Goal: Task Accomplishment & Management: Use online tool/utility

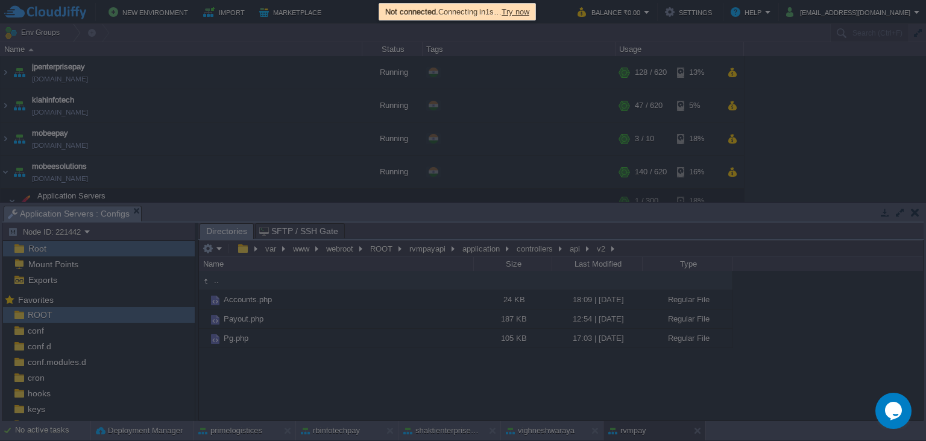
scroll to position [1, 0]
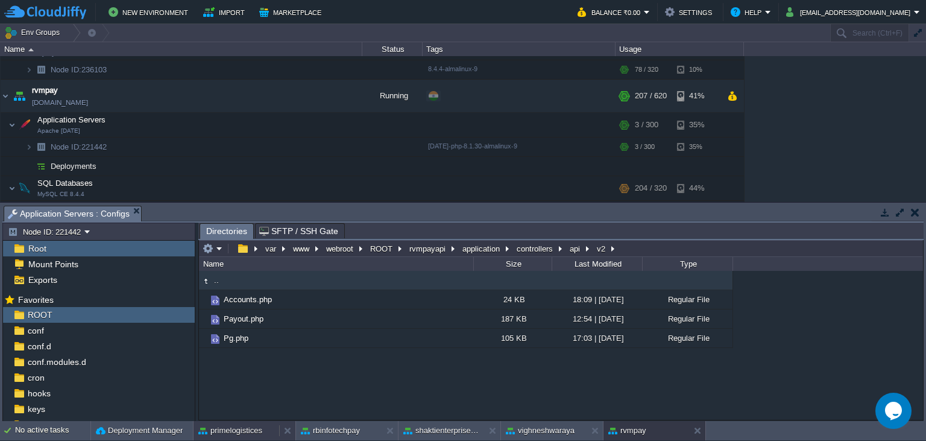
click at [222, 429] on button "primelogistices" at bounding box center [230, 431] width 64 height 12
click at [215, 251] on em at bounding box center [213, 248] width 20 height 11
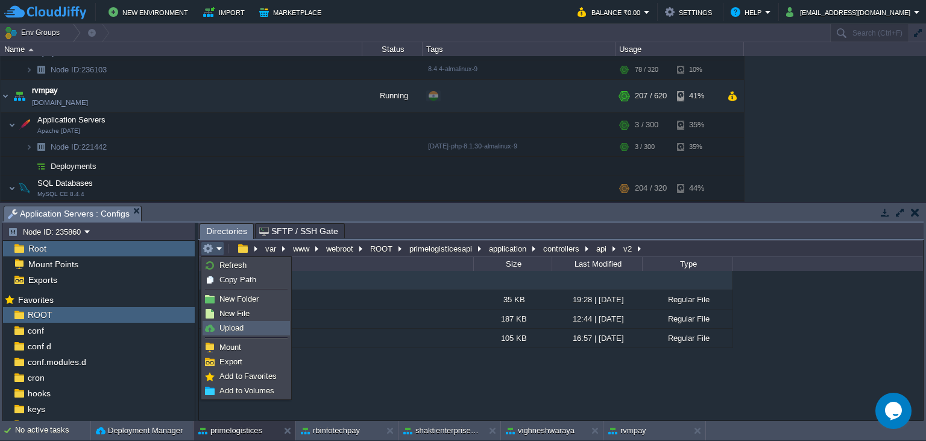
click at [238, 328] on span "Upload" at bounding box center [231, 327] width 24 height 9
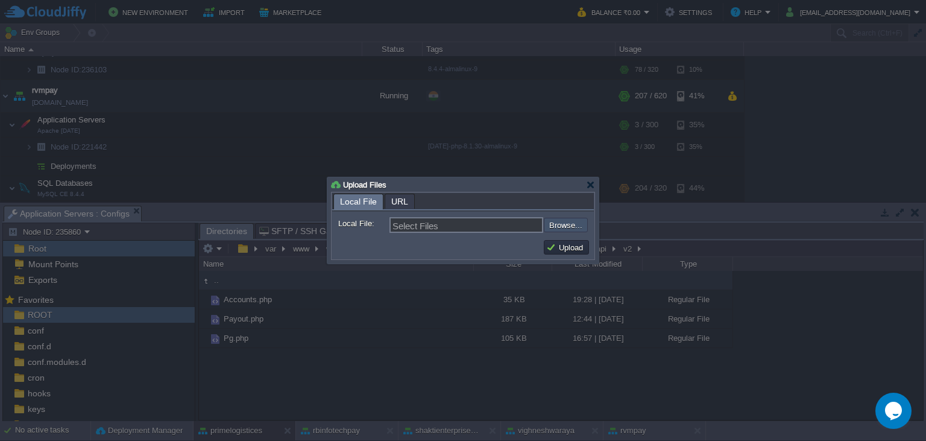
click at [563, 226] on input "file" at bounding box center [511, 225] width 153 height 14
type input "C:\fakepath\Payout.php"
type input "Payout.php"
click at [566, 252] on button "Upload" at bounding box center [566, 247] width 40 height 11
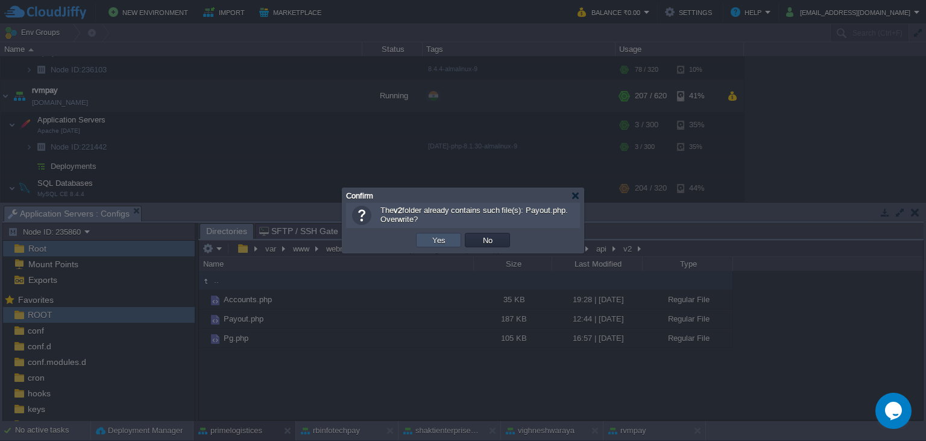
click at [438, 239] on button "Yes" at bounding box center [439, 240] width 21 height 11
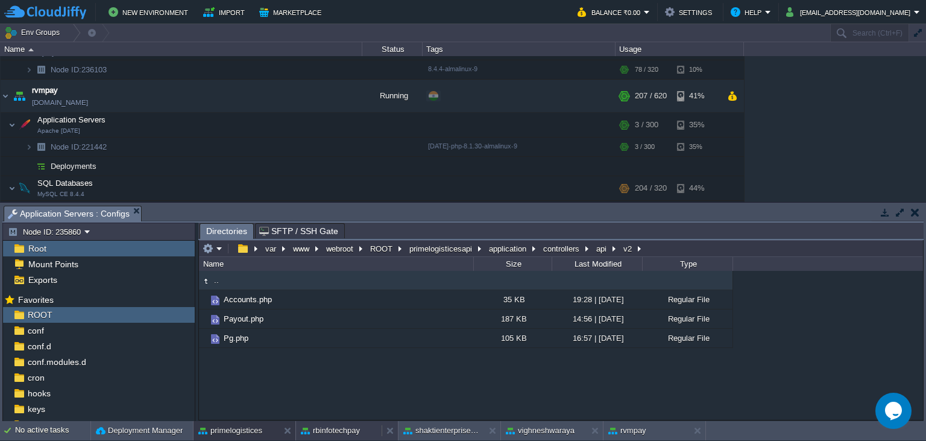
click at [327, 428] on button "rbinfotechpay" at bounding box center [330, 431] width 59 height 12
click at [212, 242] on td at bounding box center [213, 248] width 24 height 14
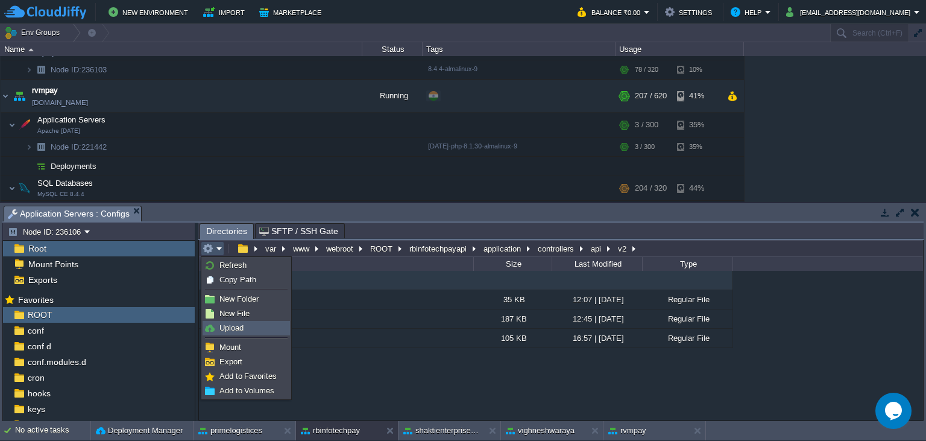
click at [244, 323] on link "Upload" at bounding box center [246, 327] width 86 height 13
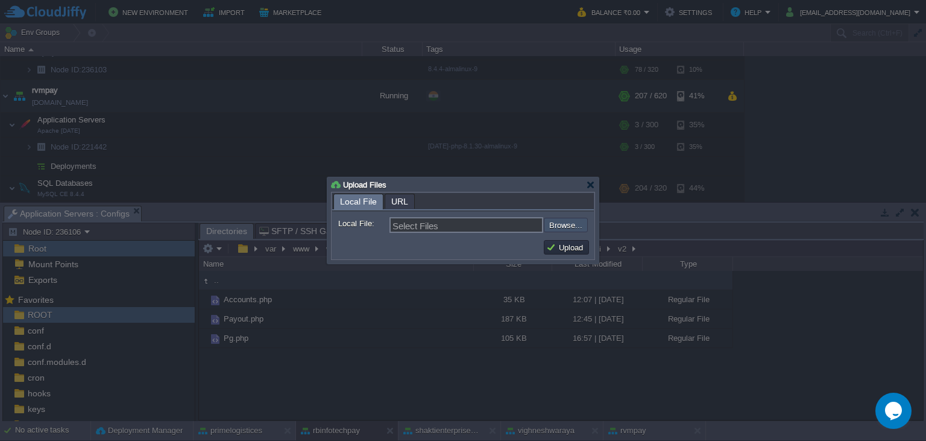
click at [566, 227] on input "file" at bounding box center [511, 225] width 153 height 14
type input "C:\fakepath\Payout.php"
type input "Payout.php"
click at [570, 242] on td "Upload" at bounding box center [566, 247] width 45 height 14
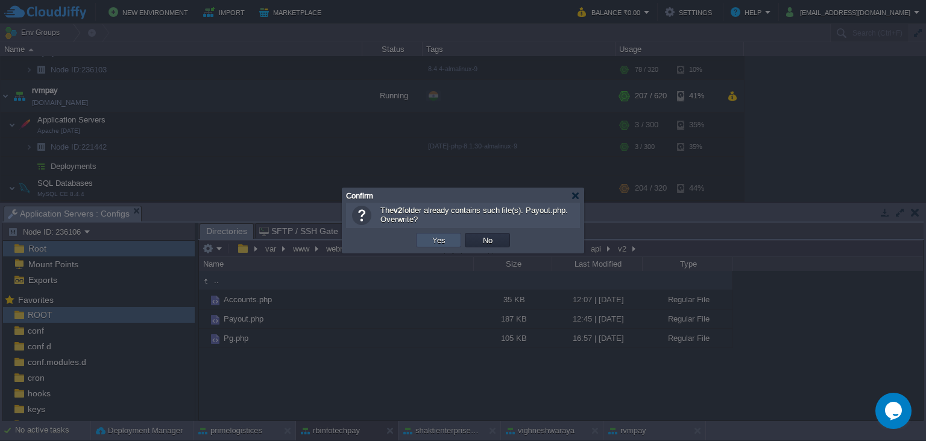
click at [447, 242] on button "Yes" at bounding box center [439, 240] width 21 height 11
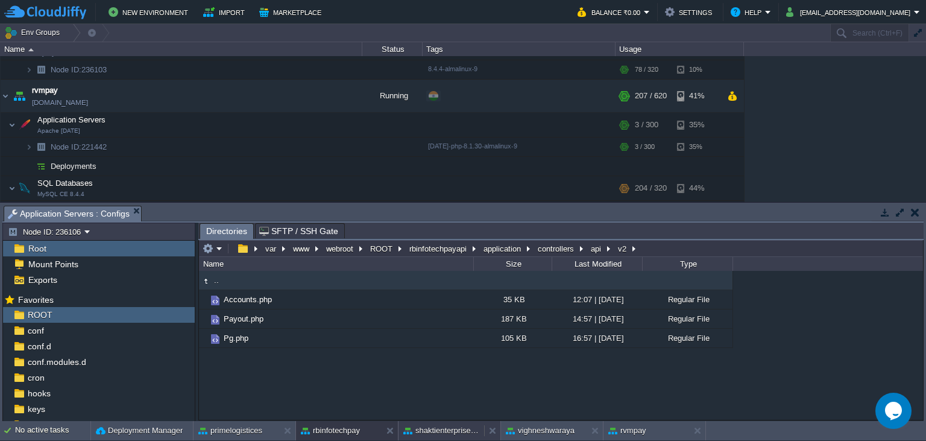
click at [443, 428] on button "shaktienterprisepay" at bounding box center [441, 431] width 76 height 12
click at [218, 250] on em at bounding box center [213, 248] width 20 height 11
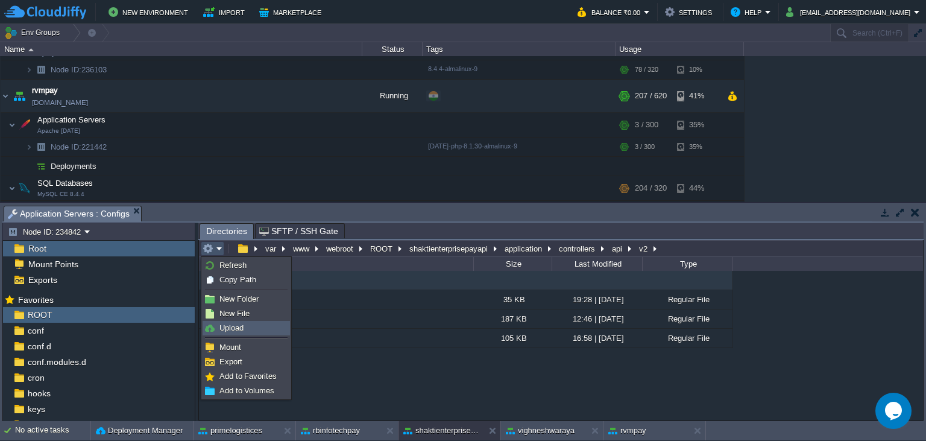
click at [244, 326] on link "Upload" at bounding box center [246, 327] width 86 height 13
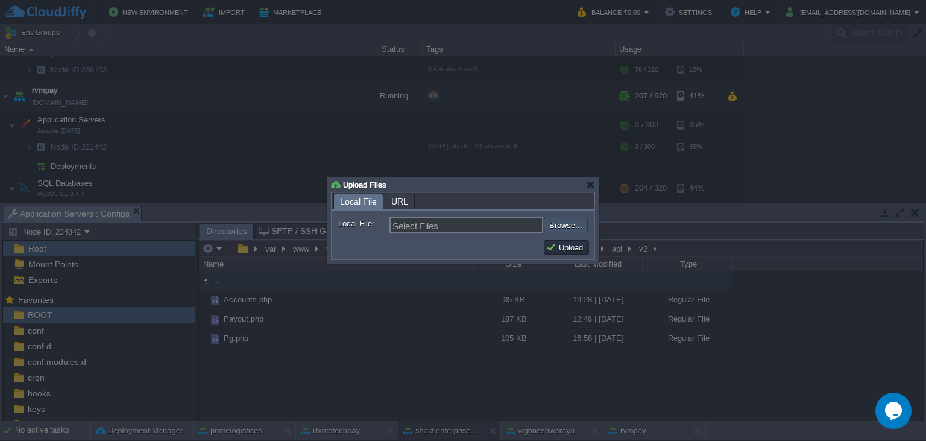
click at [554, 223] on input "file" at bounding box center [511, 225] width 153 height 14
type input "C:\fakepath\Payout.php"
type input "Payout.php"
click at [561, 245] on button "Upload" at bounding box center [566, 247] width 40 height 11
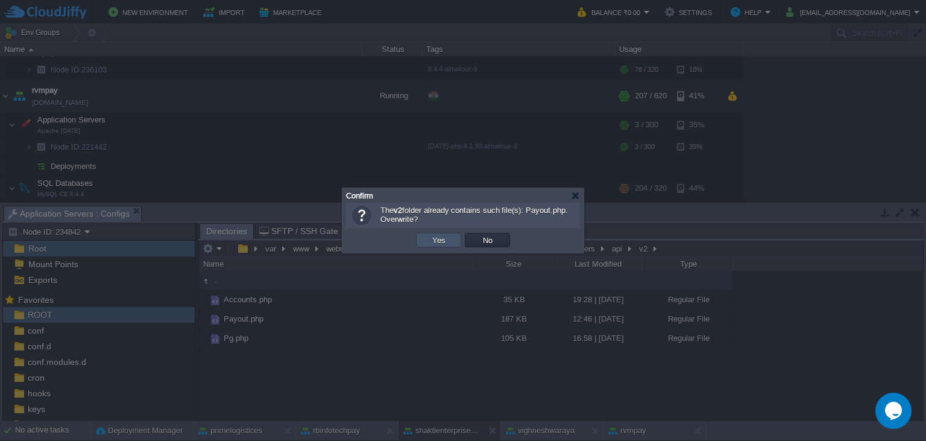
click at [434, 243] on button "Yes" at bounding box center [439, 240] width 21 height 11
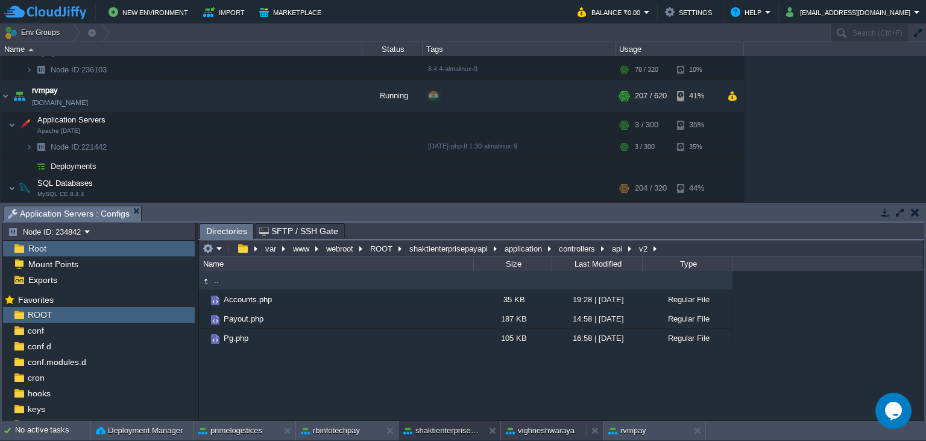
click at [540, 429] on button "vighneshwaraya" at bounding box center [540, 431] width 69 height 12
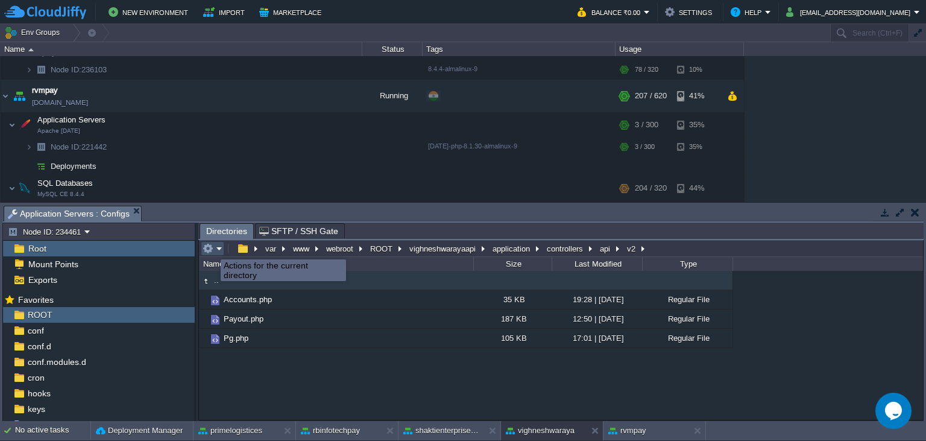
click at [212, 248] on button "button" at bounding box center [208, 248] width 11 height 11
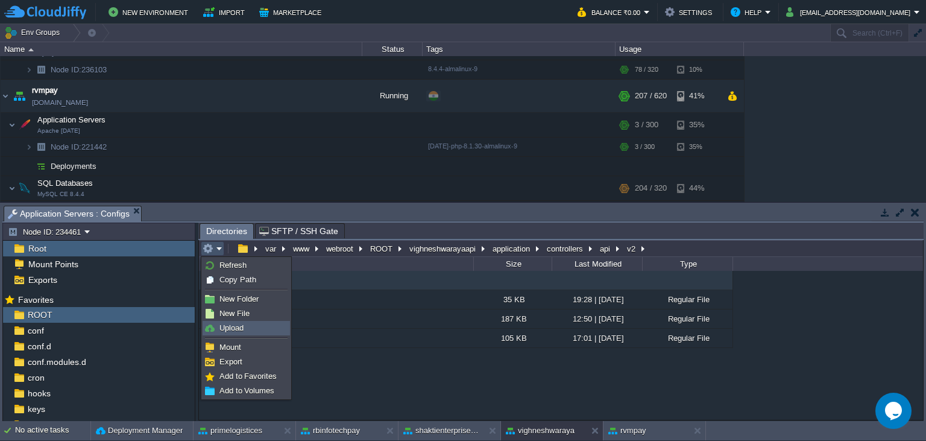
click at [238, 327] on span "Upload" at bounding box center [231, 327] width 24 height 9
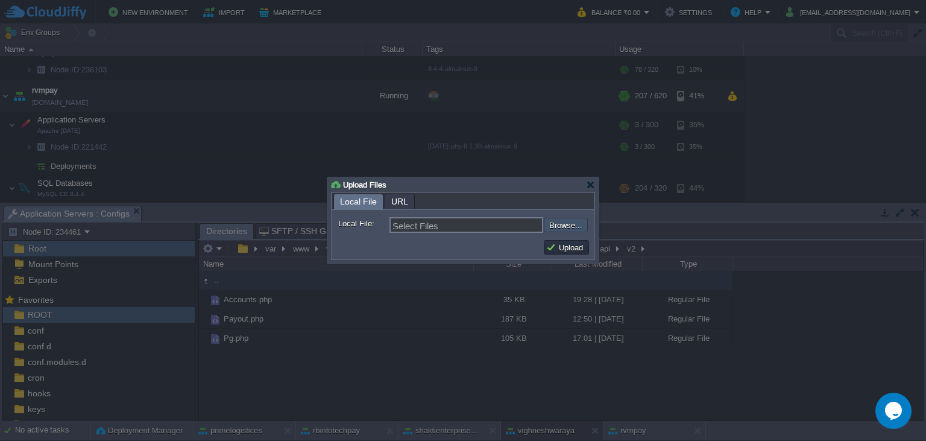
click at [572, 226] on input "file" at bounding box center [511, 225] width 153 height 14
type input "C:\fakepath\Payout.php"
type input "Payout.php"
click at [575, 253] on button "Upload" at bounding box center [566, 247] width 40 height 11
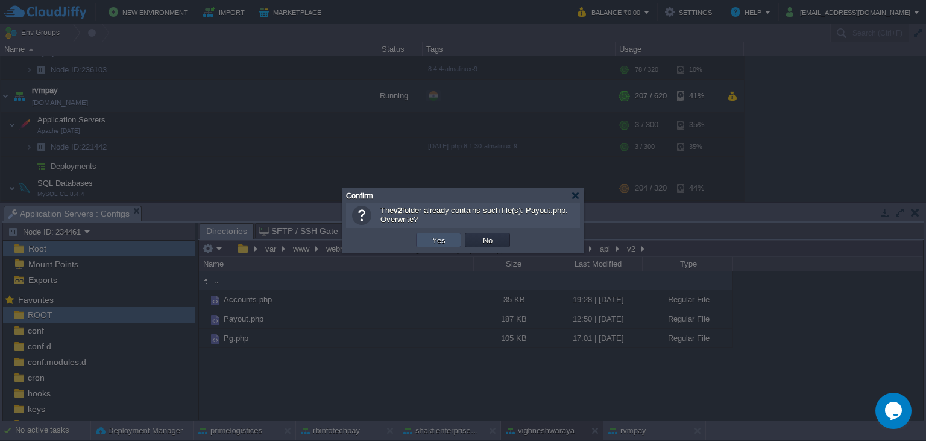
click at [437, 241] on button "Yes" at bounding box center [439, 240] width 21 height 11
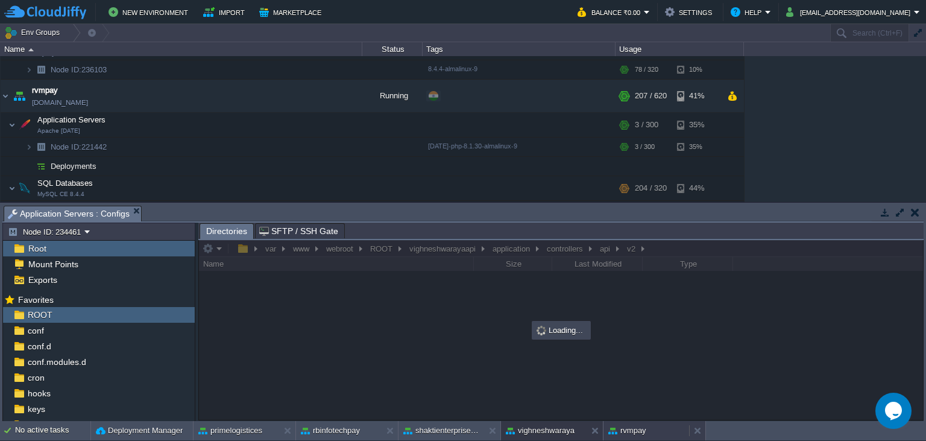
click at [631, 435] on button "rvmpay" at bounding box center [627, 431] width 38 height 12
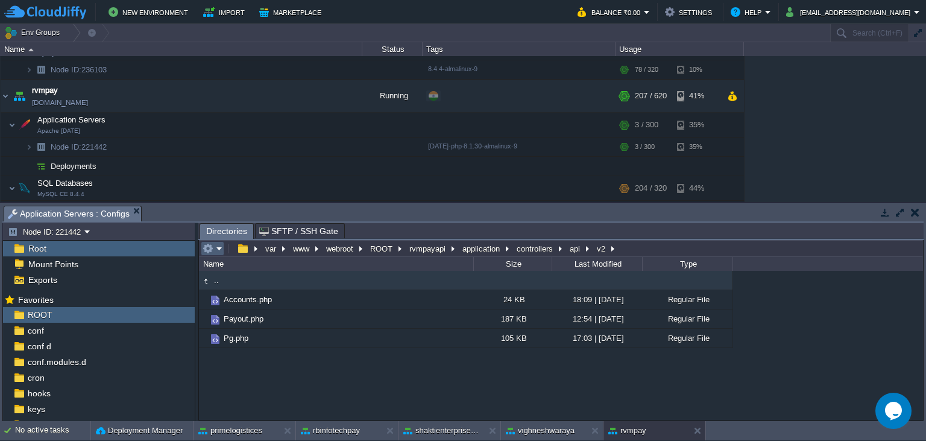
click at [217, 252] on em at bounding box center [213, 248] width 20 height 11
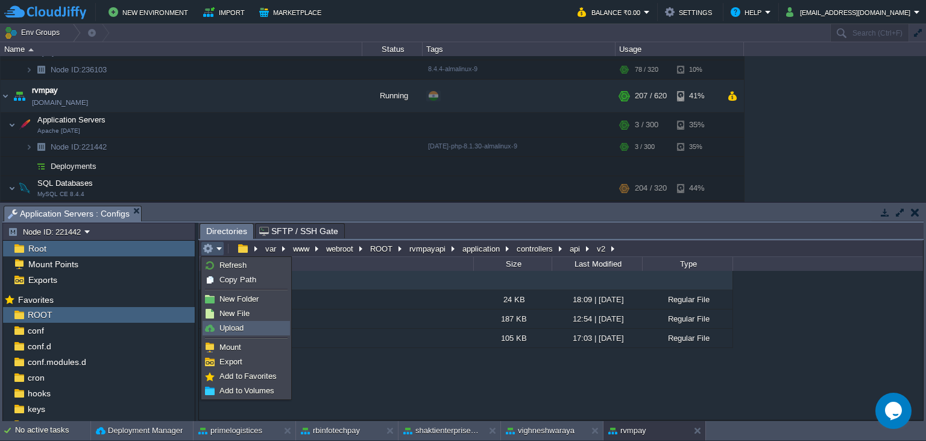
click at [231, 329] on span "Upload" at bounding box center [231, 327] width 24 height 9
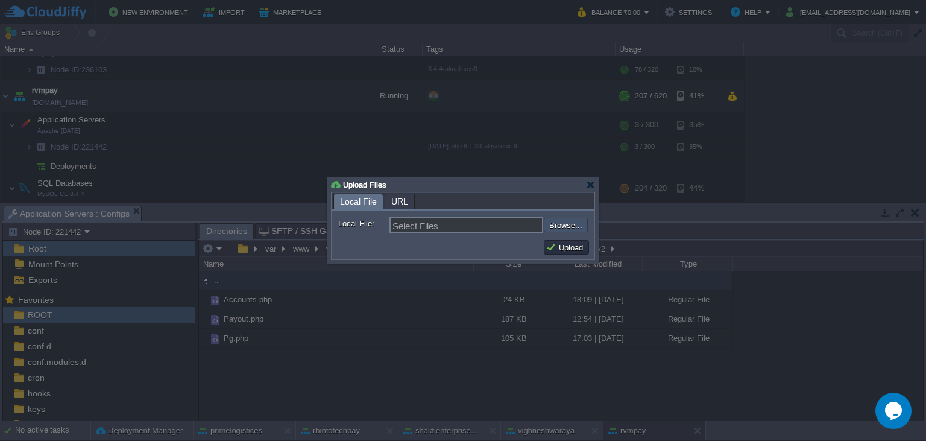
click at [566, 226] on input "file" at bounding box center [511, 225] width 153 height 14
type input "C:\fakepath\Payout.php"
type input "Payout.php"
click at [568, 250] on button "Upload" at bounding box center [566, 247] width 40 height 11
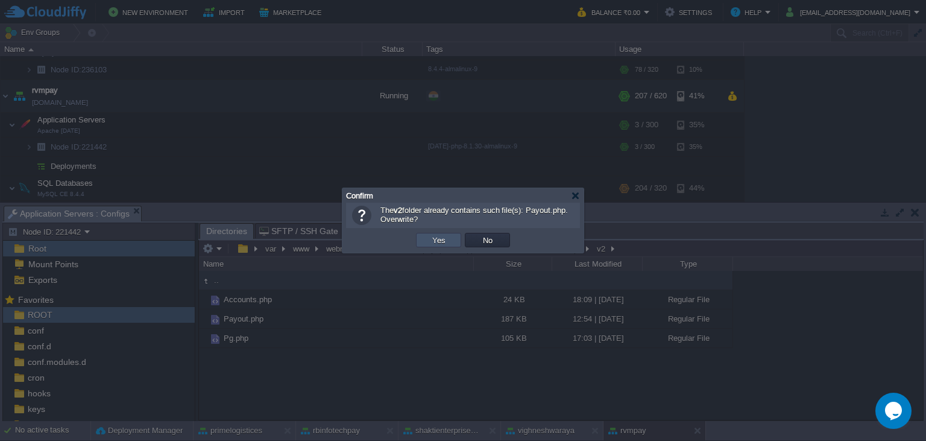
click at [444, 243] on button "Yes" at bounding box center [439, 240] width 21 height 11
